Goal: Transaction & Acquisition: Purchase product/service

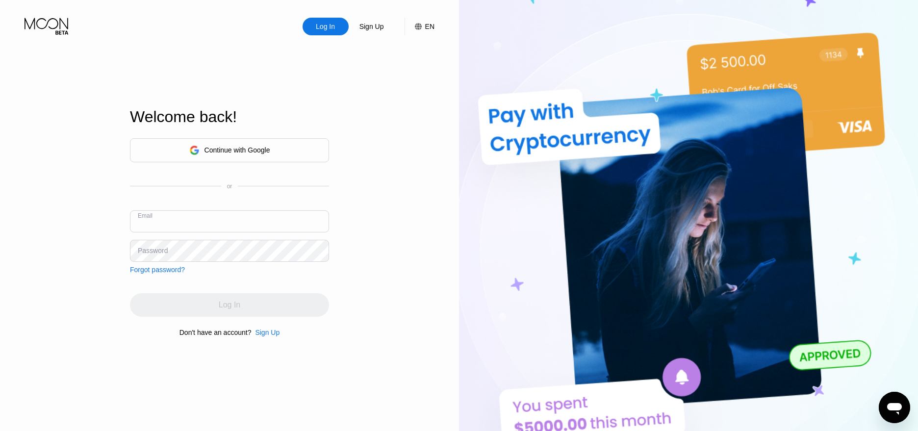
click at [249, 231] on input "text" at bounding box center [229, 221] width 199 height 22
click at [250, 229] on input "text" at bounding box center [229, 221] width 199 height 22
paste input "podnode2025@proton.me"
type input "podnode2025@proton.me"
click at [395, 230] on div "Log In Sign Up EN Language English Save Welcome back! Continue with Google or E…" at bounding box center [229, 237] width 459 height 474
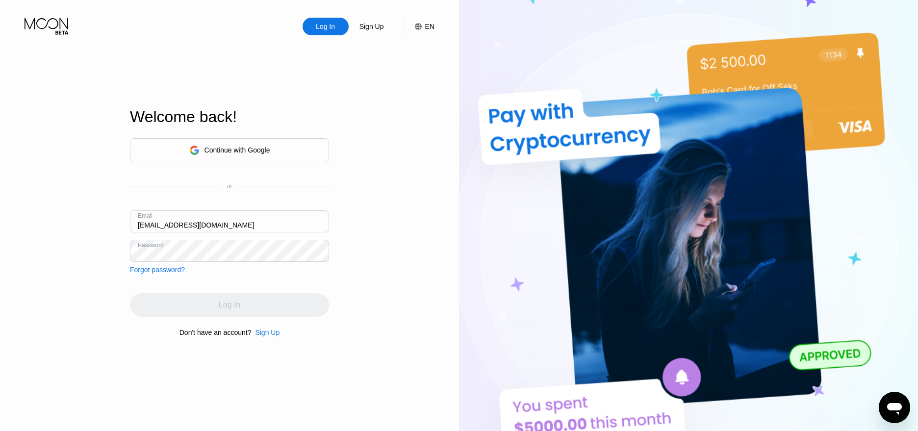
click at [239, 302] on div "Log In" at bounding box center [229, 305] width 199 height 24
click at [229, 218] on input "text" at bounding box center [229, 221] width 199 height 22
paste input "podnode2025@proton.me"
type input "podnode2025@proton.me"
click at [100, 213] on div "Log In Sign Up EN Language Select an item Save Welcome back! Continue with Goog…" at bounding box center [229, 237] width 459 height 474
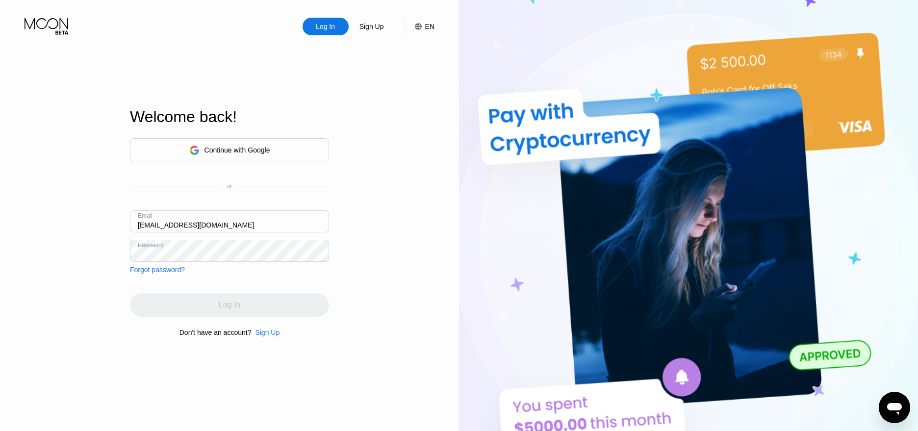
click at [115, 262] on div "Log In Sign Up EN Language Select an item Save Welcome back! Continue with Goog…" at bounding box center [229, 237] width 459 height 474
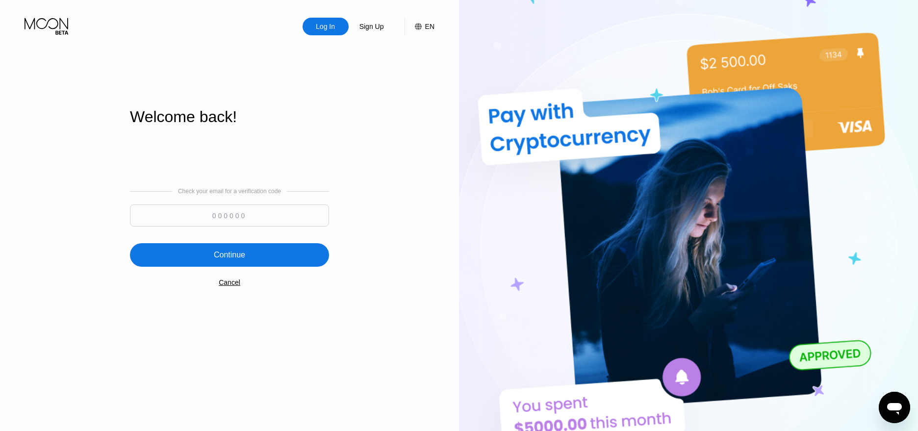
drag, startPoint x: 917, startPoint y: 218, endPoint x: 905, endPoint y: 310, distance: 92.4
click at [905, 310] on img at bounding box center [688, 237] width 459 height 474
click at [161, 306] on div "Check your email for a verification code Continue Cancel" at bounding box center [229, 237] width 199 height 199
click at [232, 217] on input at bounding box center [229, 215] width 199 height 22
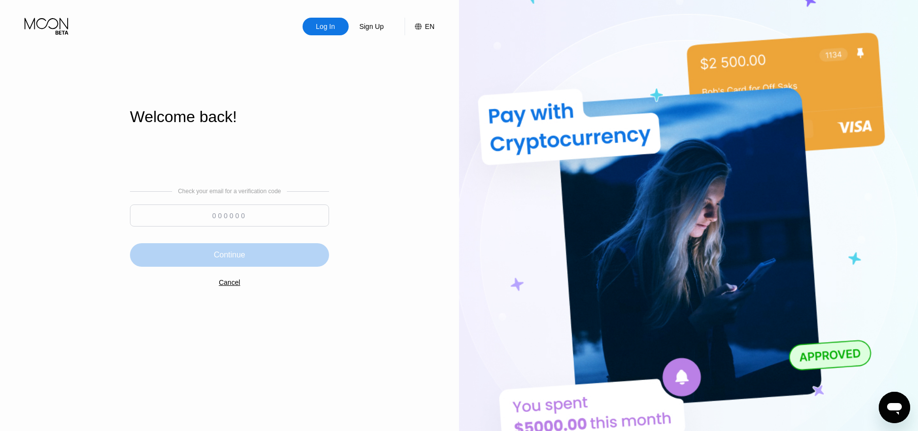
click at [242, 263] on div "Continue" at bounding box center [229, 255] width 199 height 24
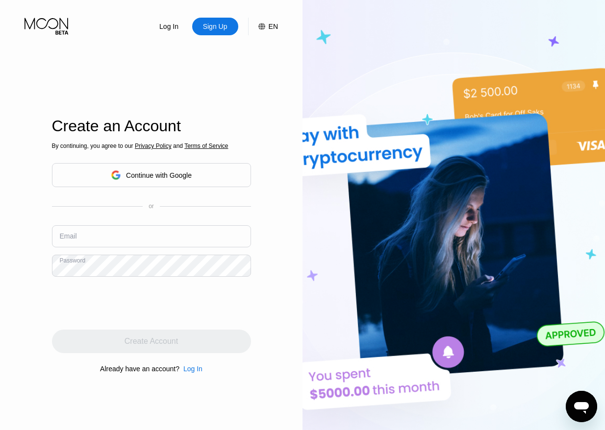
click at [123, 227] on input "text" at bounding box center [151, 236] width 199 height 22
paste input "[EMAIL_ADDRESS][DOMAIN_NAME]"
type input "[EMAIL_ADDRESS][DOMAIN_NAME]"
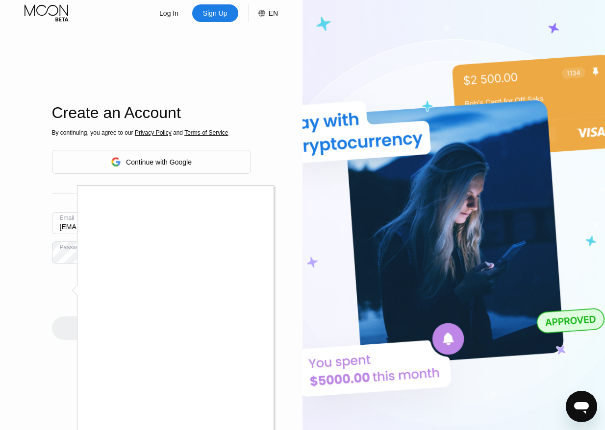
scroll to position [194, 0]
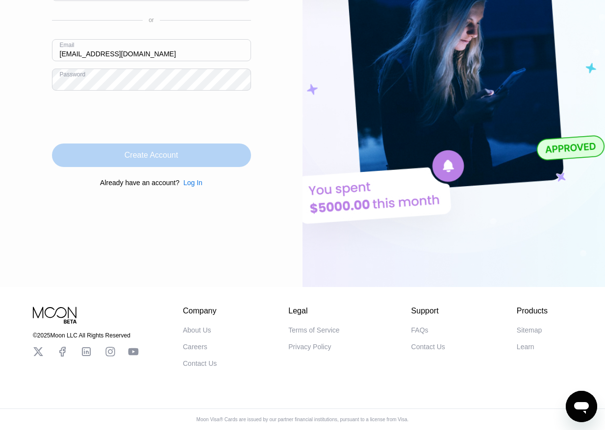
click at [180, 148] on div "Create Account" at bounding box center [151, 156] width 199 height 24
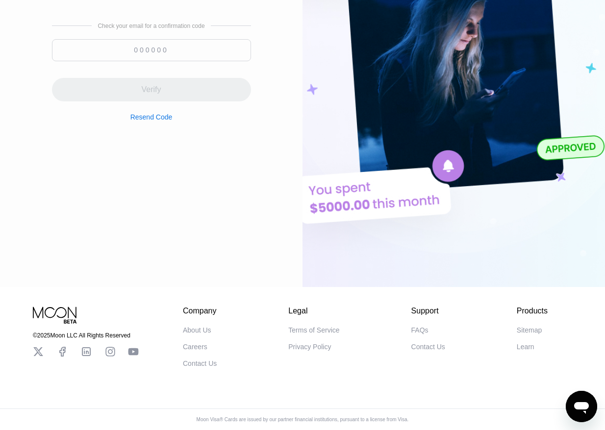
click at [187, 41] on input at bounding box center [151, 50] width 199 height 22
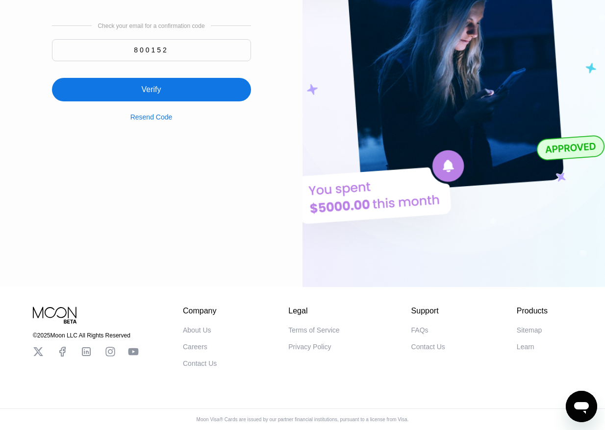
type input "800152"
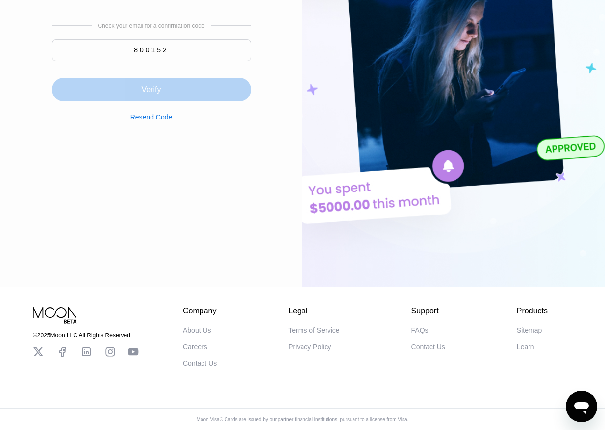
click at [186, 79] on div "Verify" at bounding box center [151, 90] width 199 height 24
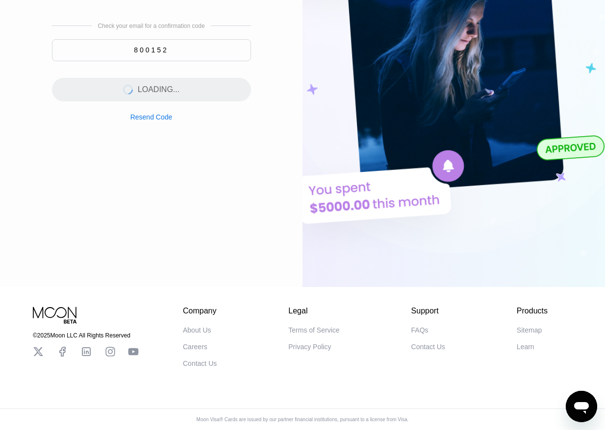
scroll to position [0, 0]
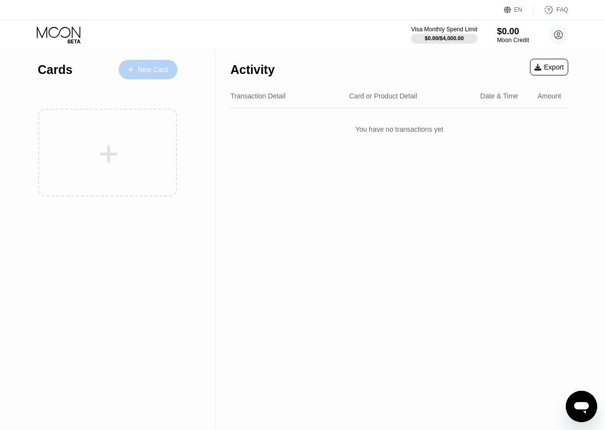
click at [160, 68] on div "New Card" at bounding box center [153, 70] width 30 height 8
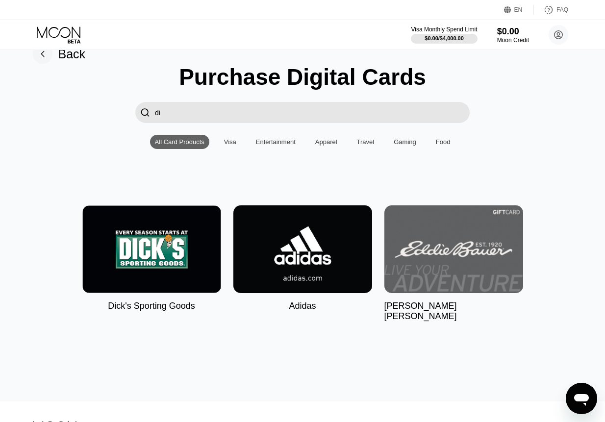
type input "d"
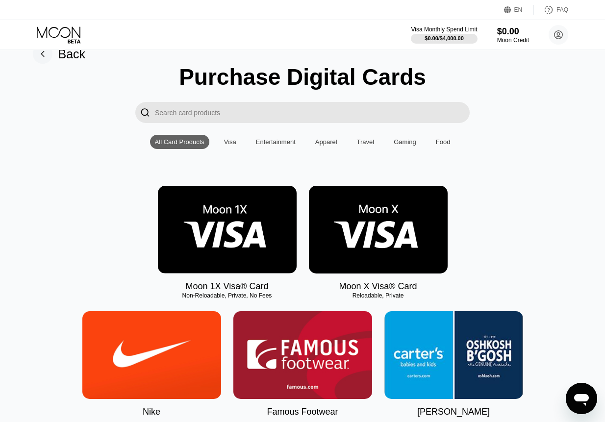
drag, startPoint x: 0, startPoint y: 0, endPoint x: 140, endPoint y: 117, distance: 182.3
click at [140, 117] on div "" at bounding box center [302, 112] width 334 height 21
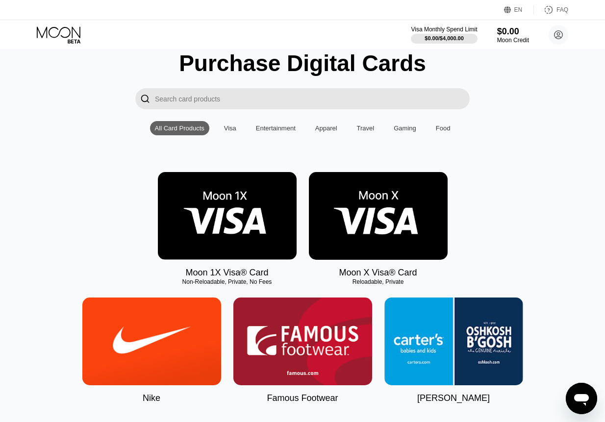
click at [388, 211] on img at bounding box center [378, 216] width 139 height 88
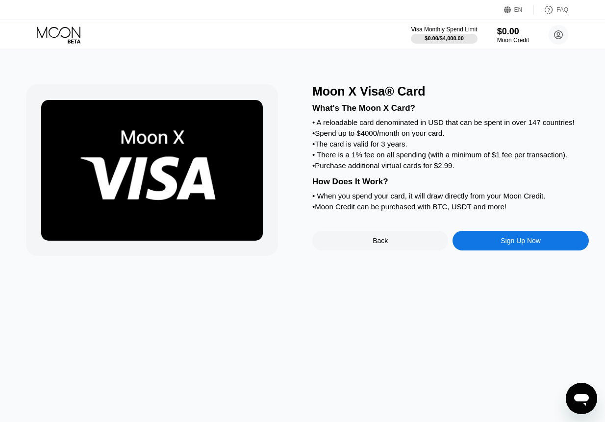
scroll to position [7, 0]
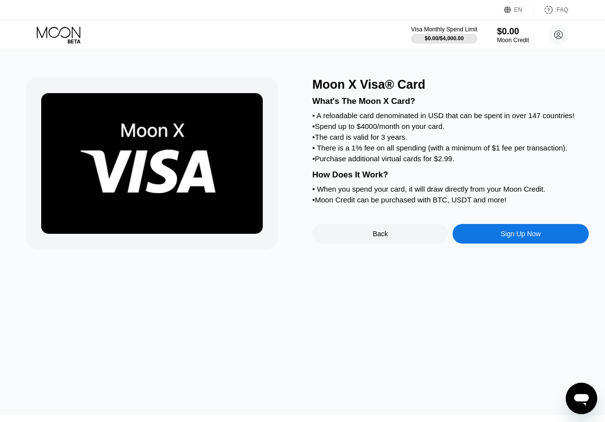
click at [498, 244] on div "Sign Up Now" at bounding box center [520, 234] width 136 height 20
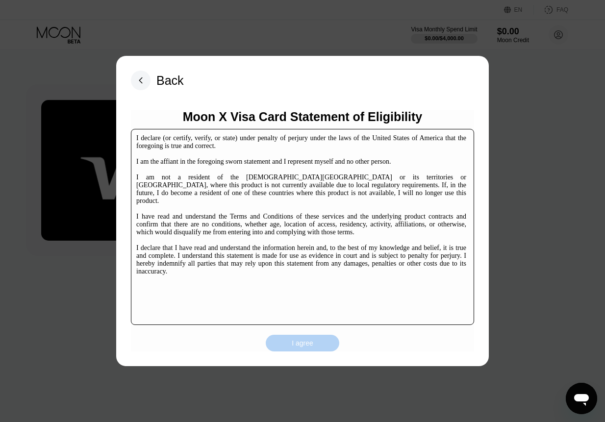
click at [290, 349] on div "I agree" at bounding box center [303, 343] width 74 height 17
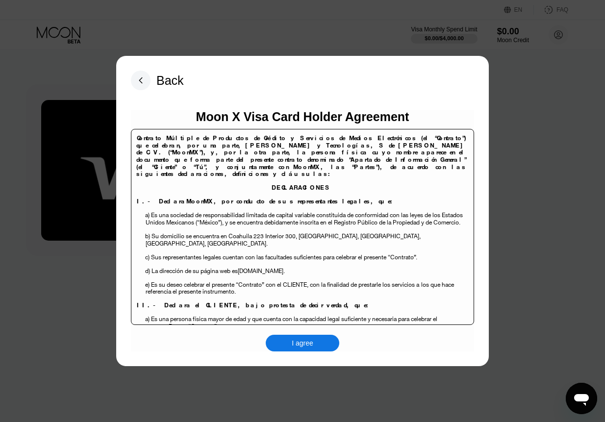
click at [295, 345] on div "I agree" at bounding box center [303, 343] width 22 height 9
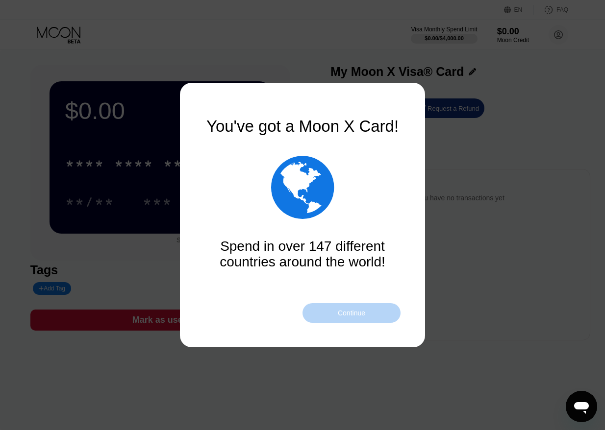
click at [347, 315] on div "Continue" at bounding box center [351, 313] width 27 height 8
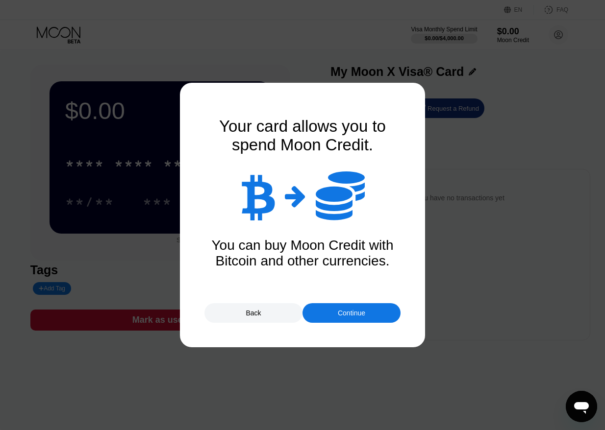
click at [336, 316] on div "Continue" at bounding box center [351, 313] width 98 height 20
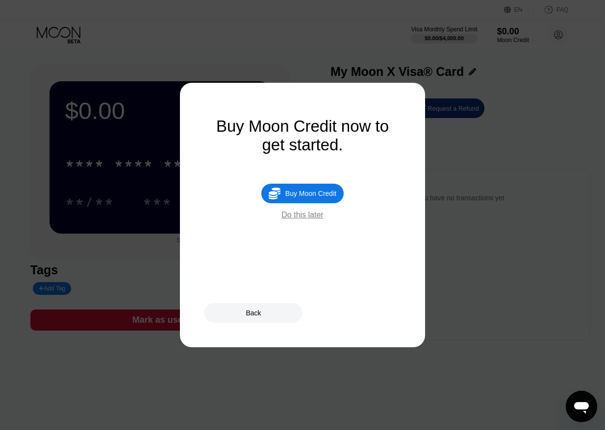
drag, startPoint x: 327, startPoint y: 197, endPoint x: 364, endPoint y: 170, distance: 45.6
click at [327, 197] on div "Buy Moon Credit" at bounding box center [310, 194] width 51 height 8
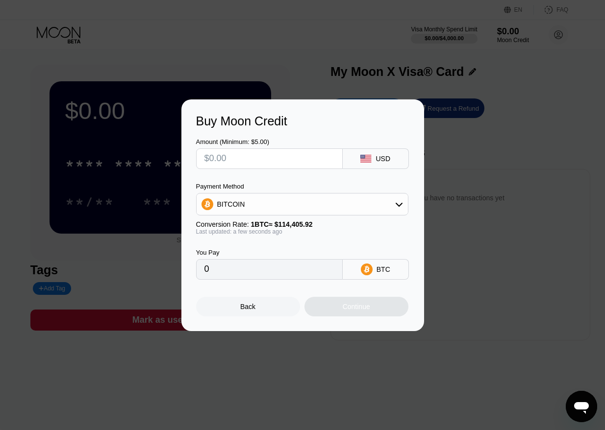
click at [347, 206] on div "BITCOIN" at bounding box center [302, 205] width 211 height 20
click at [281, 251] on div "USDT on TRON" at bounding box center [308, 253] width 185 height 8
click at [296, 205] on div "USDT on TRON" at bounding box center [302, 205] width 211 height 20
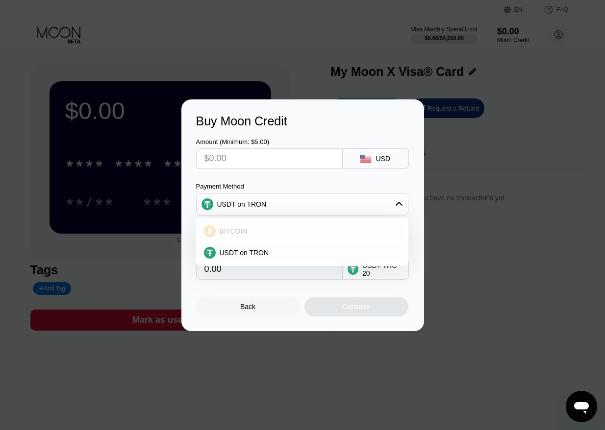
click at [277, 228] on div "BITCOIN" at bounding box center [308, 231] width 185 height 8
type input "0"
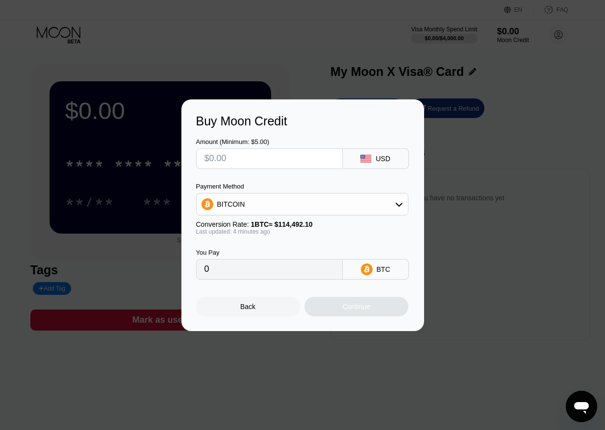
click at [326, 158] on input "text" at bounding box center [269, 159] width 130 height 20
type input "$100"
type input "0.00087304"
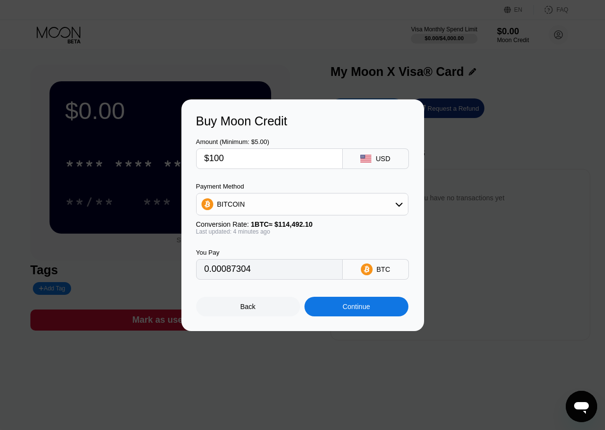
click at [331, 201] on div "BITCOIN" at bounding box center [302, 205] width 211 height 20
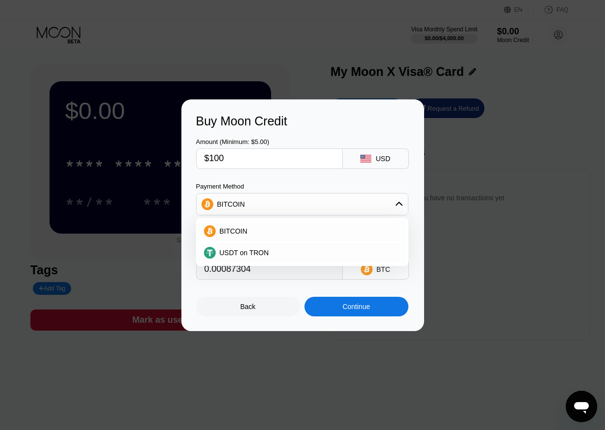
click at [277, 167] on input "$100" at bounding box center [269, 159] width 130 height 20
click at [270, 163] on input "$100" at bounding box center [269, 159] width 130 height 20
drag, startPoint x: 278, startPoint y: 161, endPoint x: 189, endPoint y: 163, distance: 89.2
click at [189, 163] on div "Buy Moon Credit Amount (Minimum: $5.00) $100 USD Payment Method BITCOIN BITCOIN…" at bounding box center [302, 216] width 243 height 232
type input "$20"
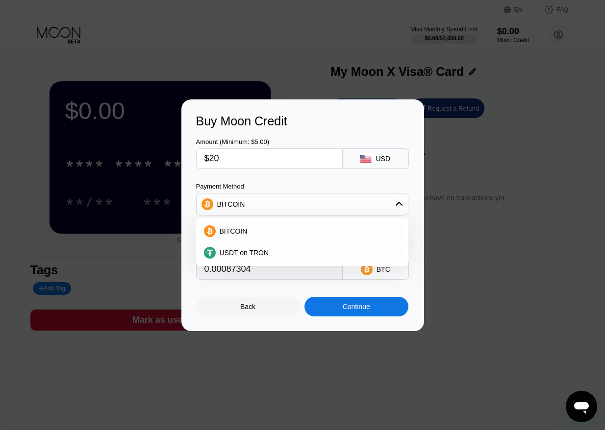
type input "0.00017461"
click at [282, 251] on div "USDT on TRON" at bounding box center [308, 253] width 185 height 8
type input "20.20"
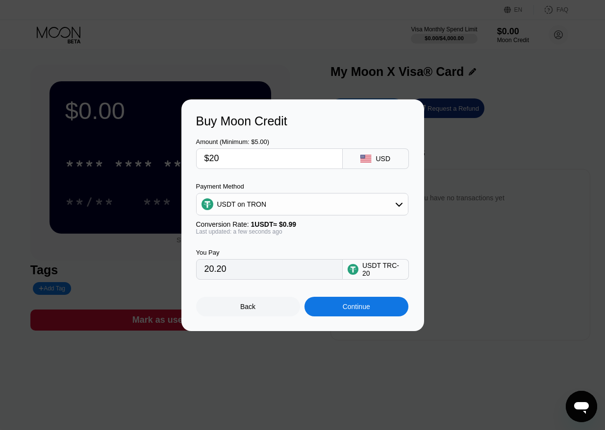
click at [343, 309] on div "Continue" at bounding box center [356, 307] width 27 height 8
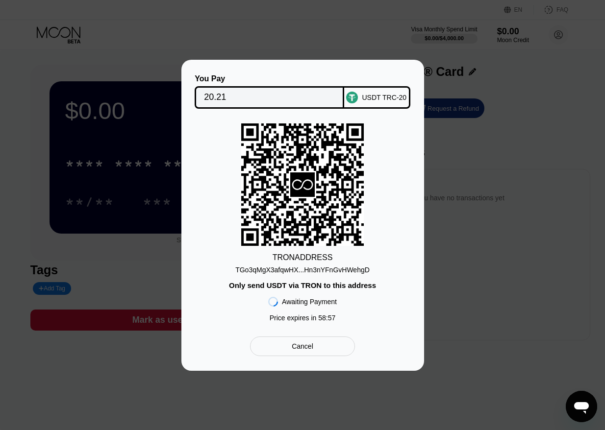
click at [343, 271] on div "TGo3qMgX3afqwHX...Hn3nYFnGvHWehgD" at bounding box center [302, 270] width 134 height 8
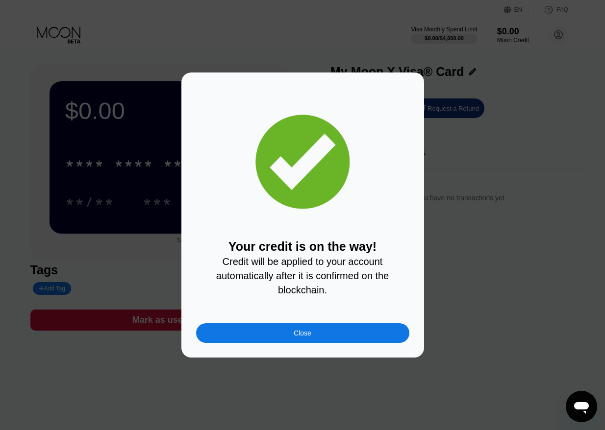
click at [333, 341] on div "Close" at bounding box center [302, 334] width 213 height 20
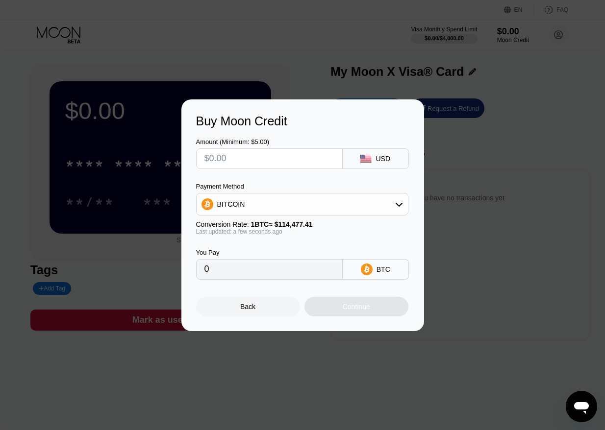
click at [269, 310] on div "Back" at bounding box center [248, 307] width 104 height 20
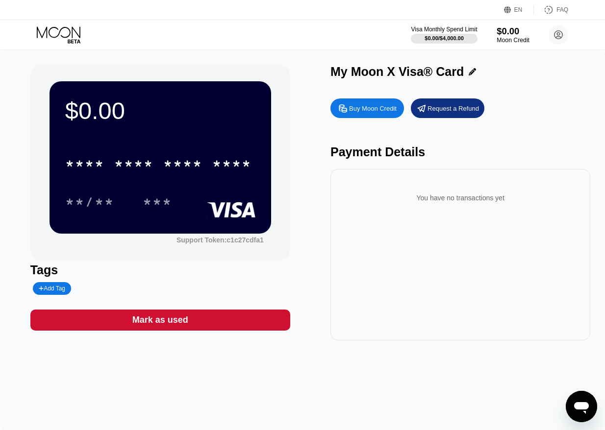
click at [513, 34] on div "$0.00" at bounding box center [513, 31] width 33 height 10
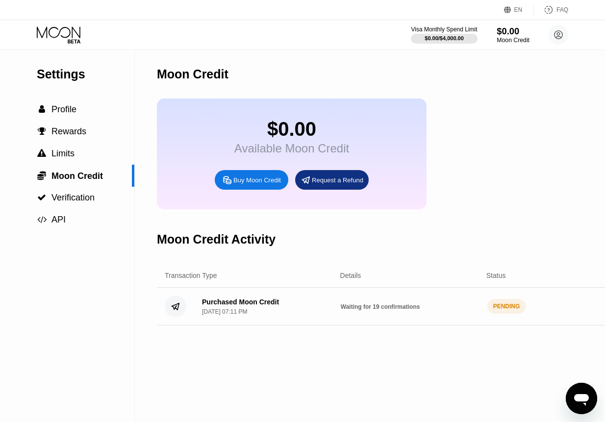
click at [497, 33] on div "$0.00" at bounding box center [513, 31] width 33 height 10
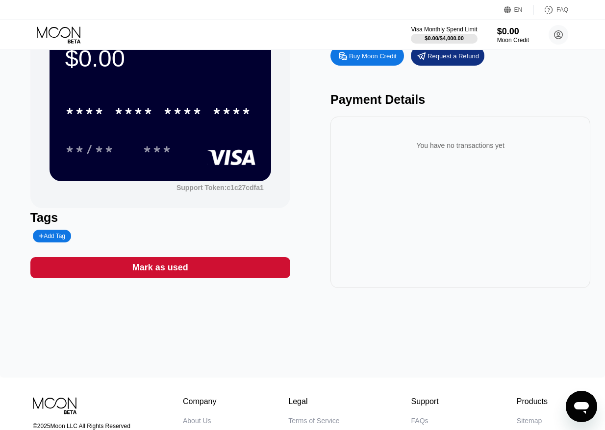
scroll to position [32, 0]
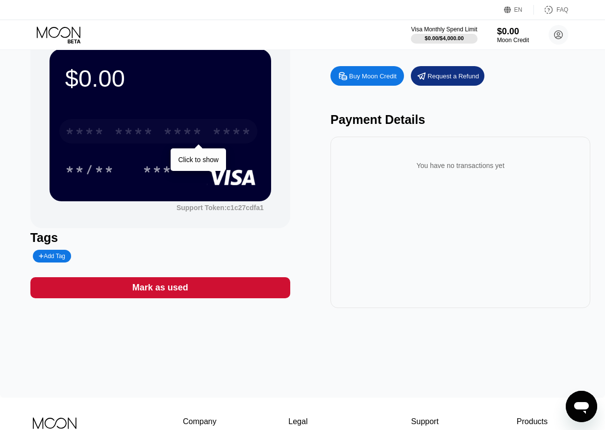
click at [163, 137] on div "* * * * * * * * * * * * ****" at bounding box center [158, 131] width 198 height 25
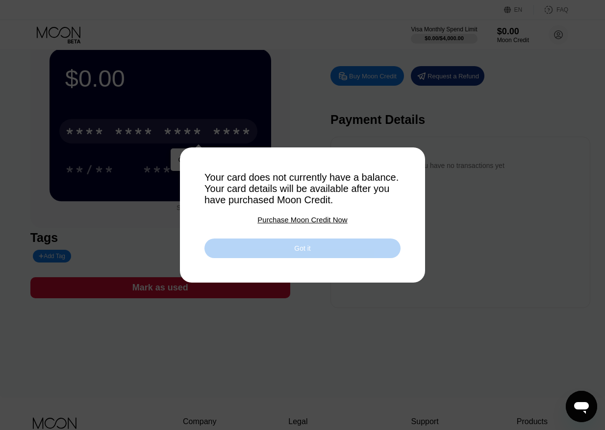
click at [291, 258] on div "Got it" at bounding box center [302, 249] width 196 height 20
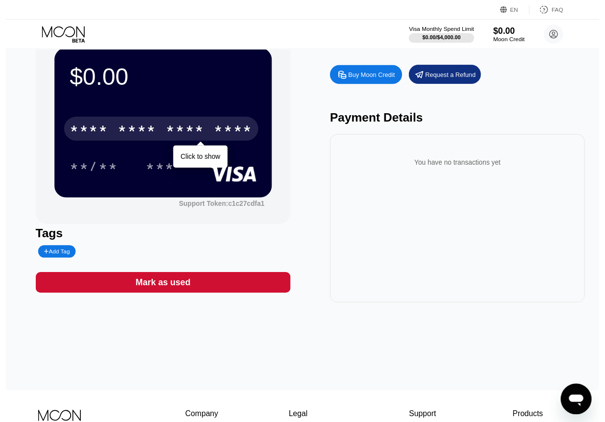
scroll to position [0, 0]
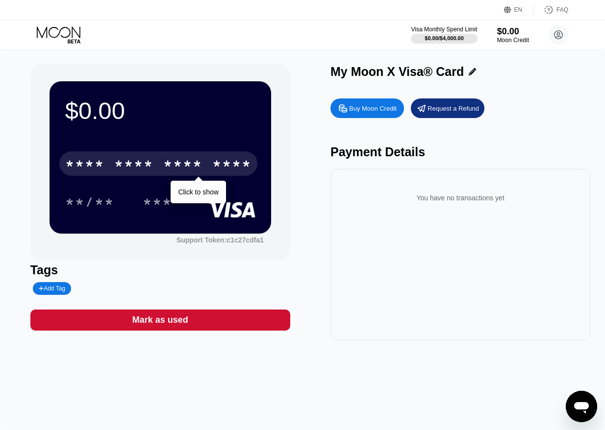
click at [195, 169] on div "* * * *" at bounding box center [182, 165] width 39 height 16
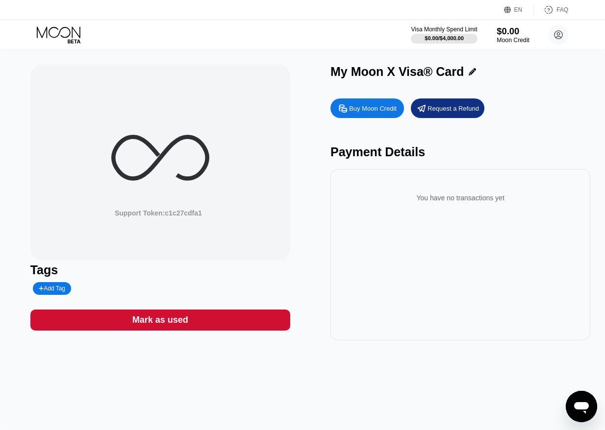
click at [521, 33] on div "$0.00" at bounding box center [513, 31] width 33 height 10
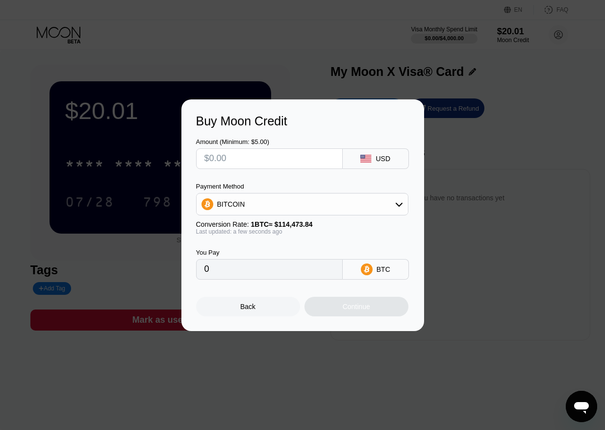
click at [279, 314] on div "Back" at bounding box center [248, 307] width 104 height 20
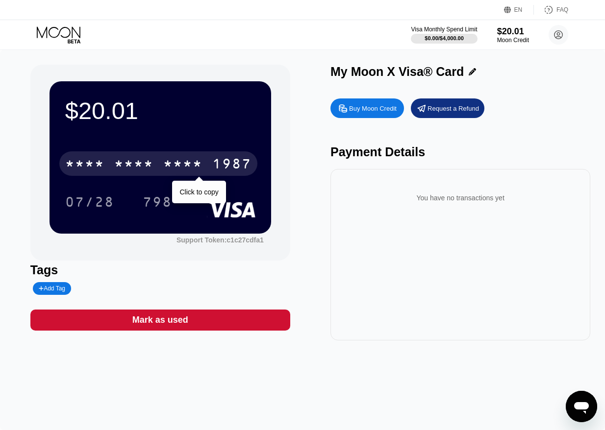
click at [219, 166] on div "1987" at bounding box center [231, 165] width 39 height 16
click at [203, 163] on div "[CREDIT_CARD_NUMBER]" at bounding box center [158, 163] width 198 height 25
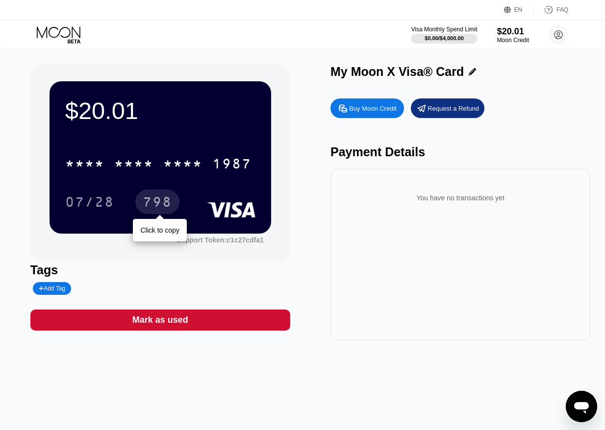
click at [156, 199] on div "798" at bounding box center [157, 204] width 29 height 16
